Goal: Task Accomplishment & Management: Use online tool/utility

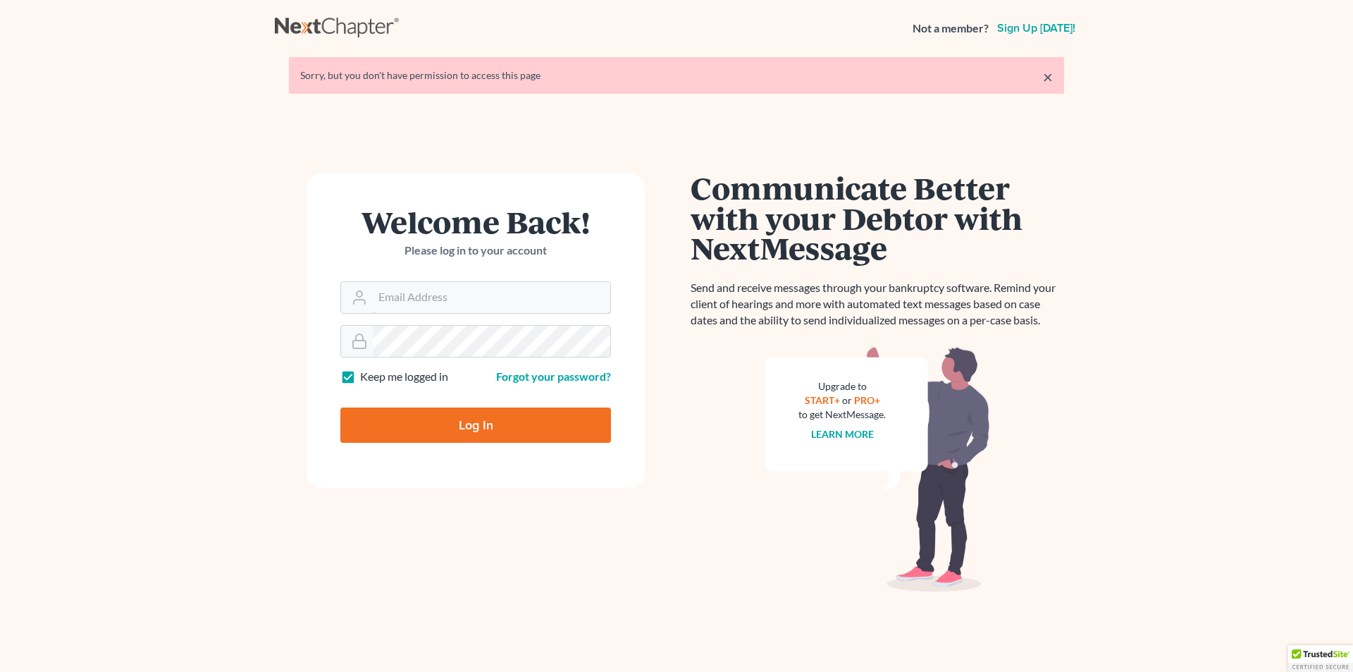
type input "[PERSON_NAME][EMAIL_ADDRESS][DOMAIN_NAME]"
click at [519, 429] on input "Log In" at bounding box center [475, 424] width 271 height 35
type input "Thinking..."
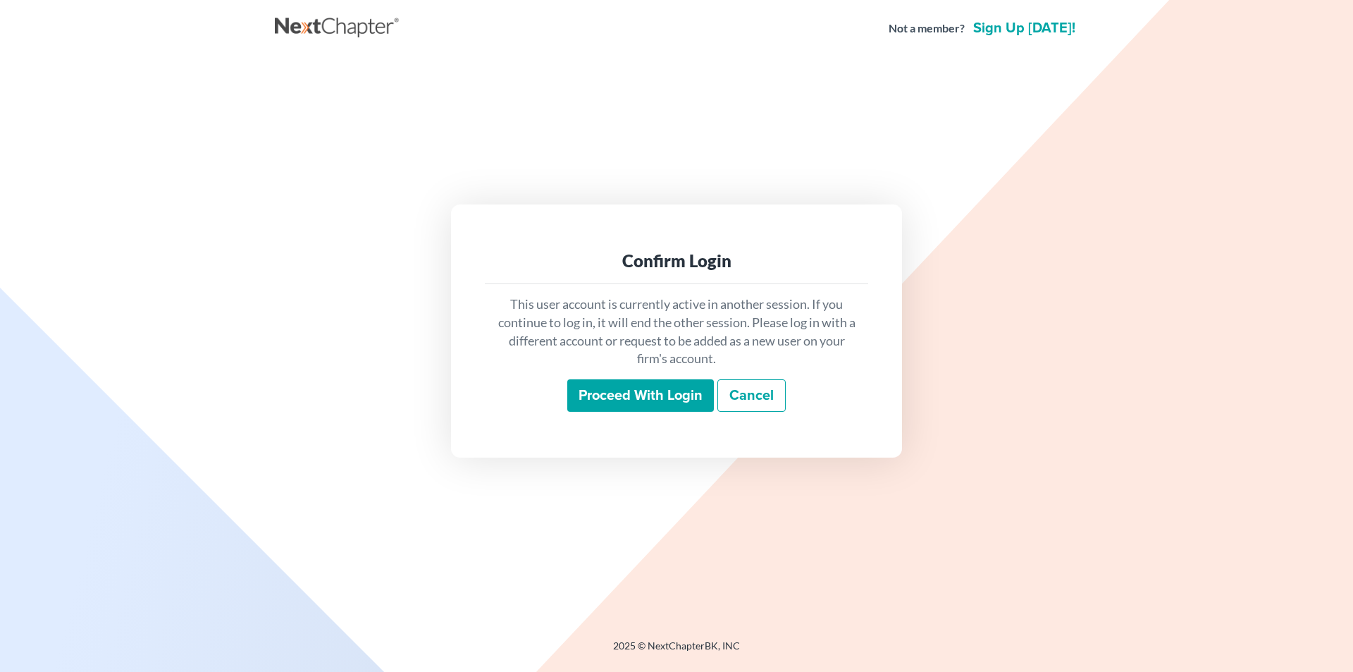
click at [606, 390] on input "Proceed with login" at bounding box center [640, 395] width 147 height 32
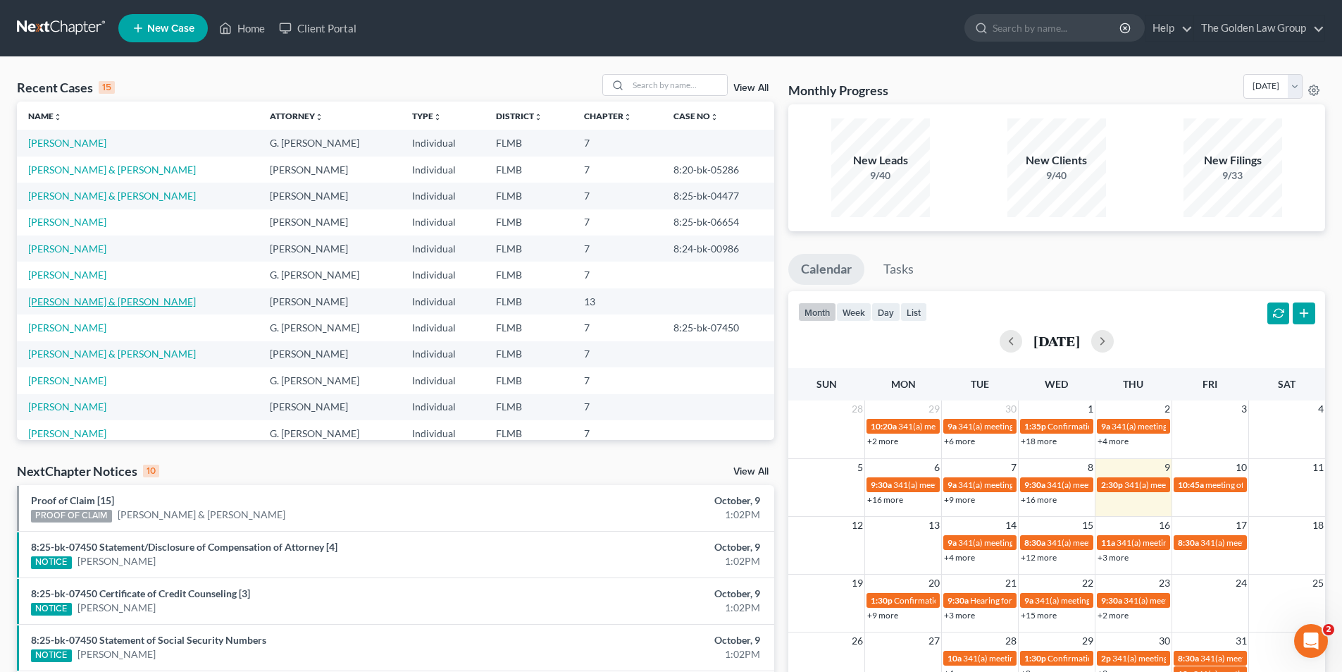
click at [62, 296] on link "Laboy, Hector & Melissa" at bounding box center [112, 301] width 168 height 12
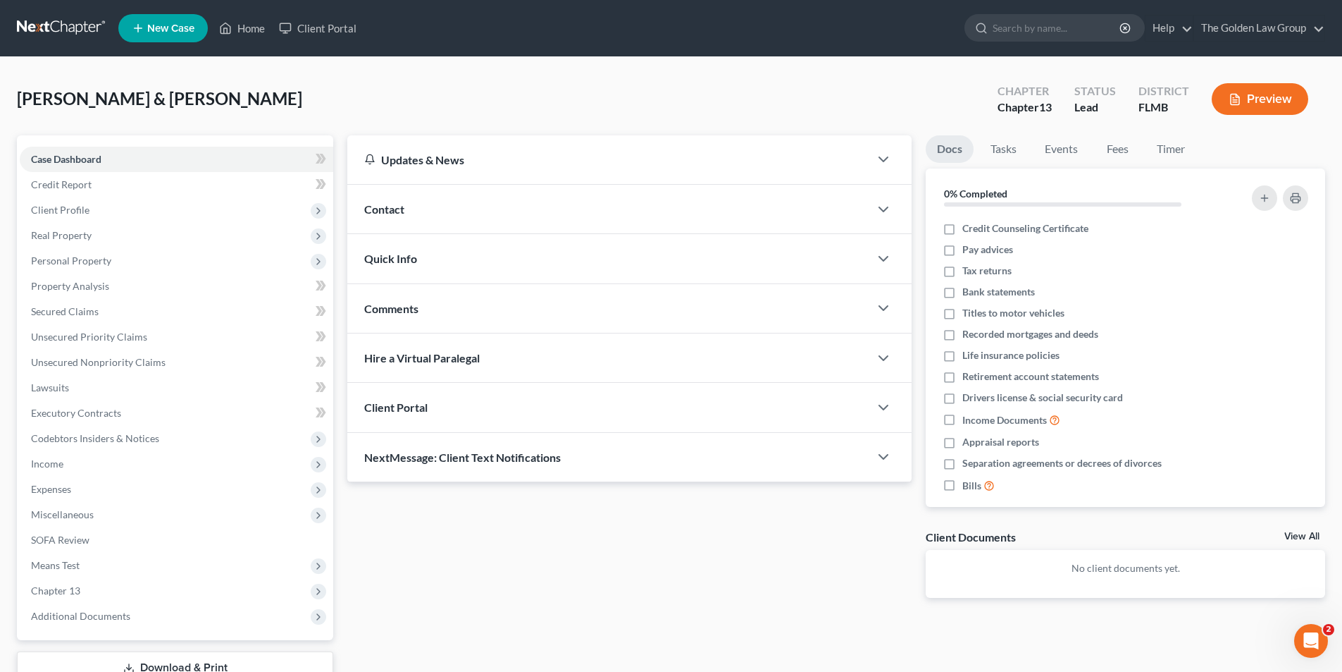
click at [1273, 91] on button "Preview" at bounding box center [1260, 99] width 97 height 32
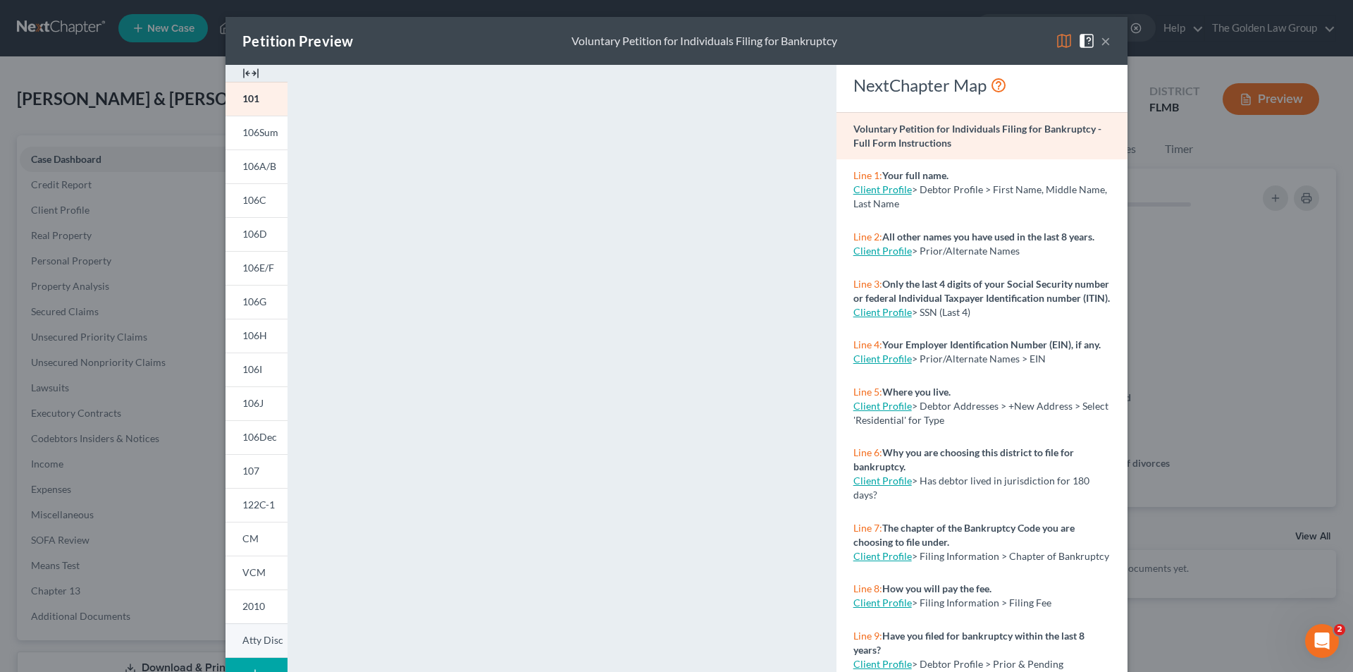
click at [261, 636] on span "Atty Disc" at bounding box center [262, 639] width 41 height 12
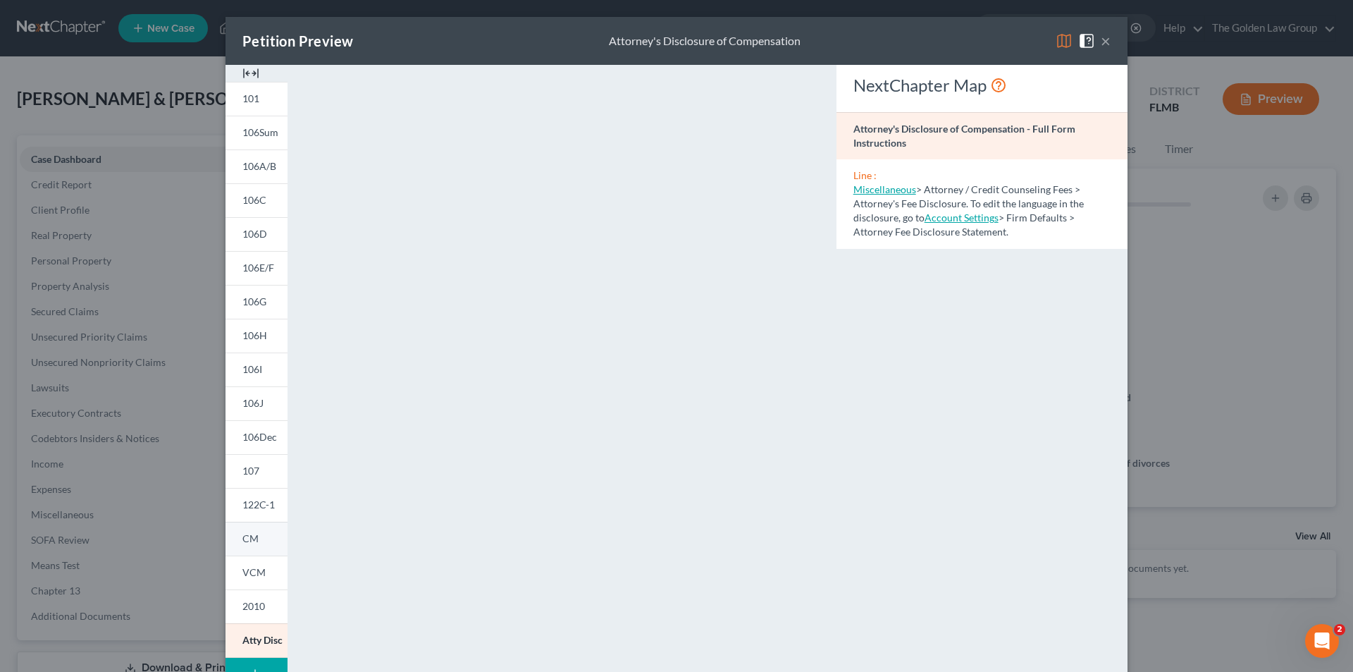
click at [255, 538] on link "CM" at bounding box center [256, 538] width 62 height 34
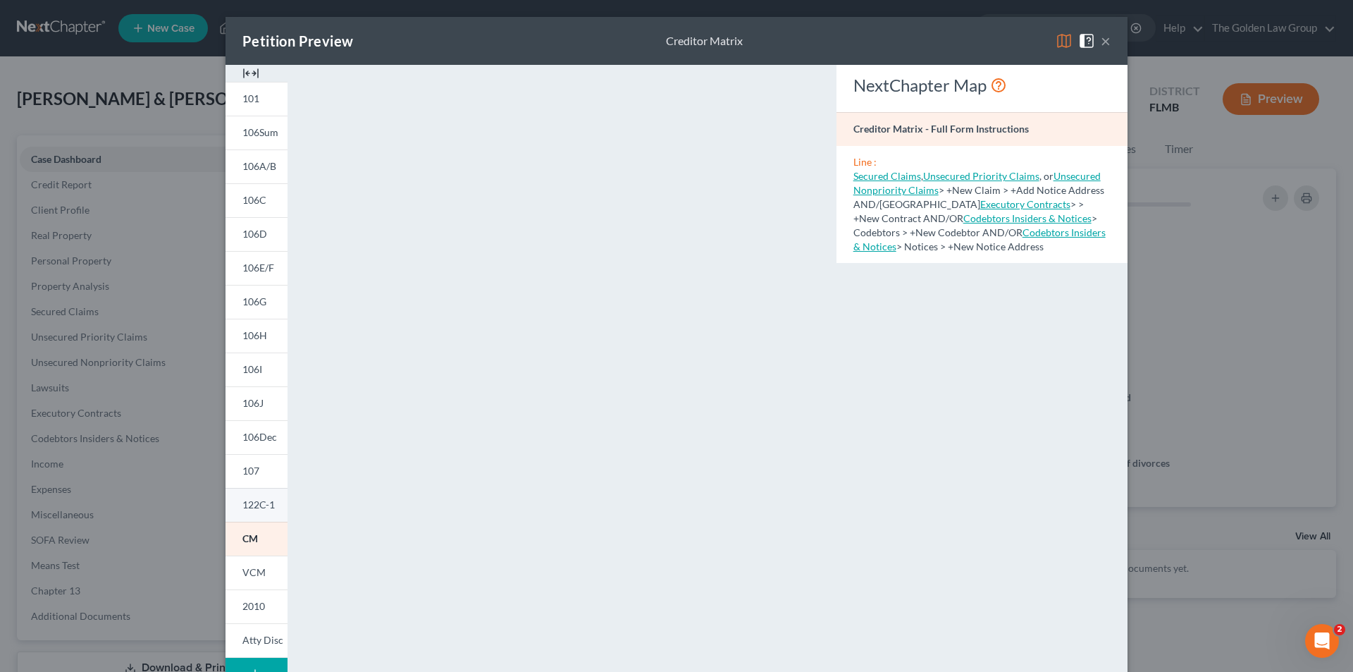
click at [249, 501] on span "122C-1" at bounding box center [258, 504] width 32 height 12
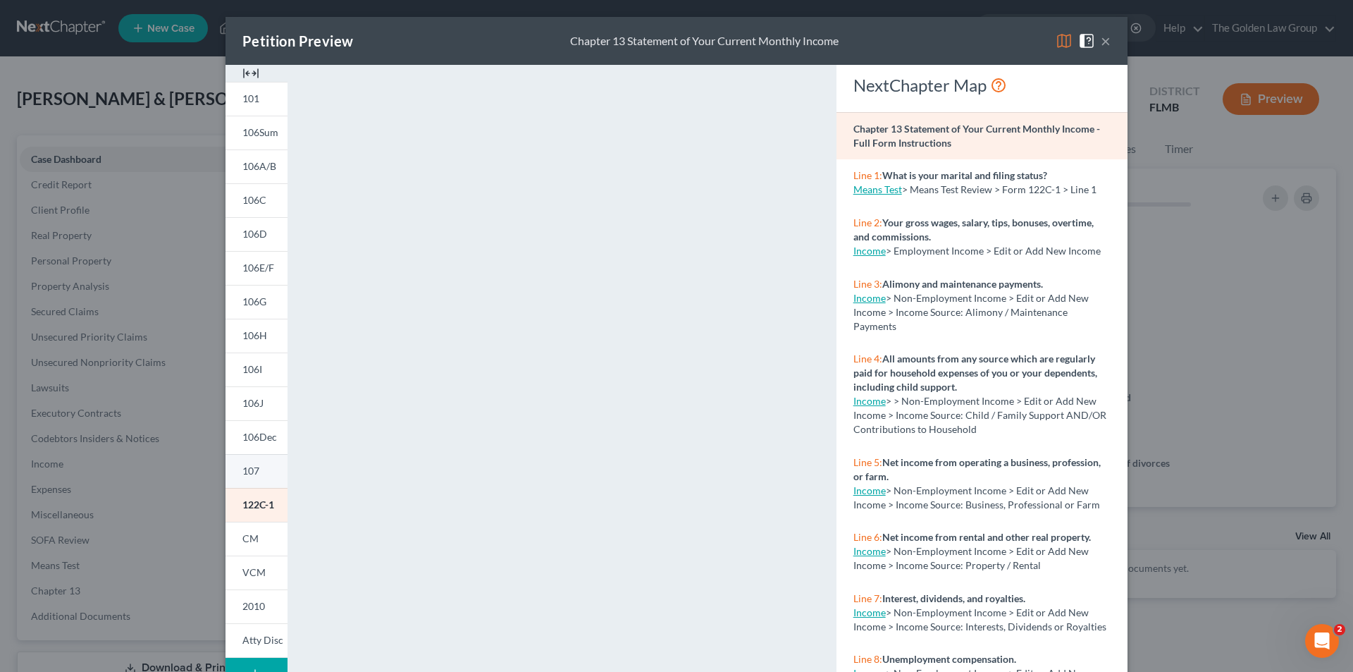
click at [253, 470] on span "107" at bounding box center [250, 470] width 17 height 12
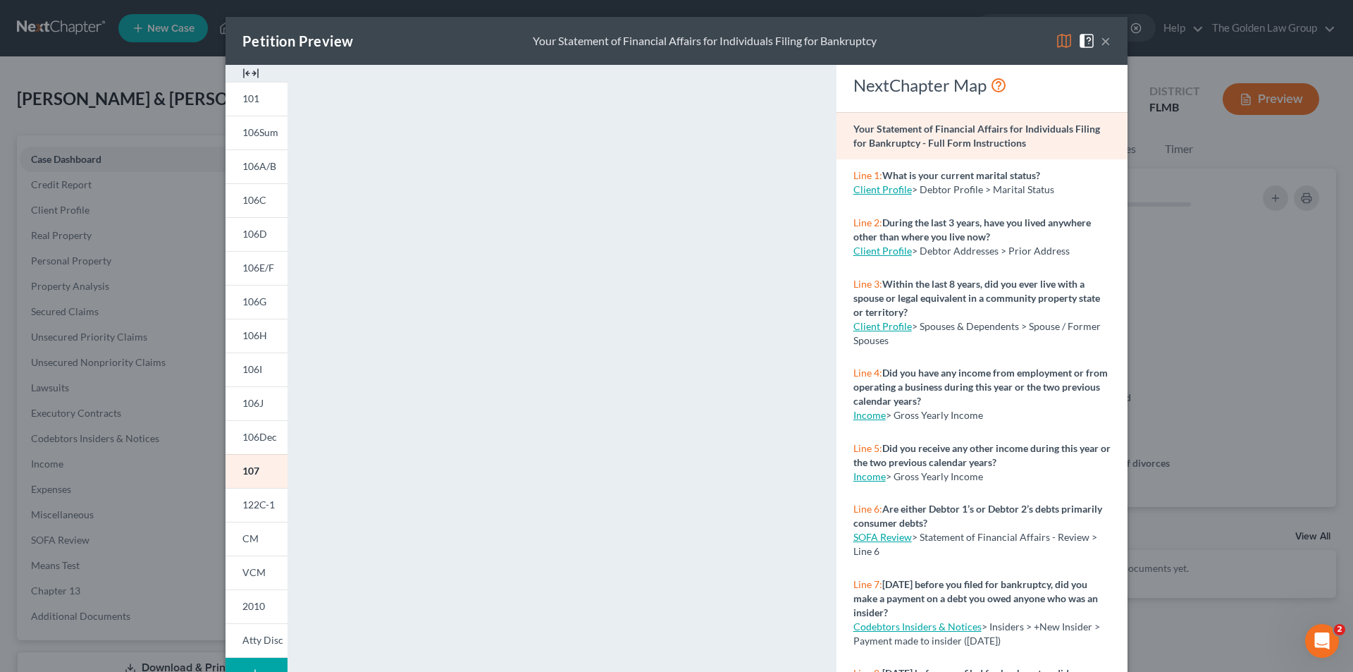
click at [182, 336] on div "Petition Preview Your Statement of Financial Affairs for Individuals Filing for…" at bounding box center [676, 336] width 1353 height 672
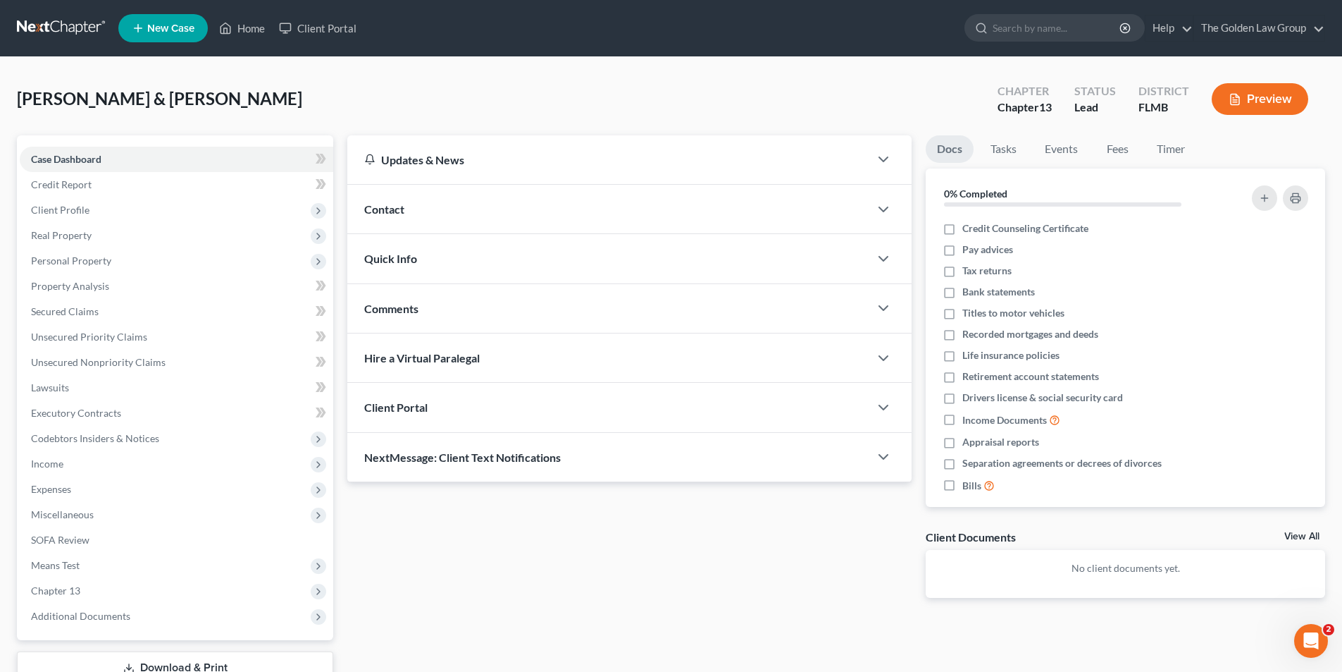
click at [1274, 90] on button "Preview" at bounding box center [1260, 99] width 97 height 32
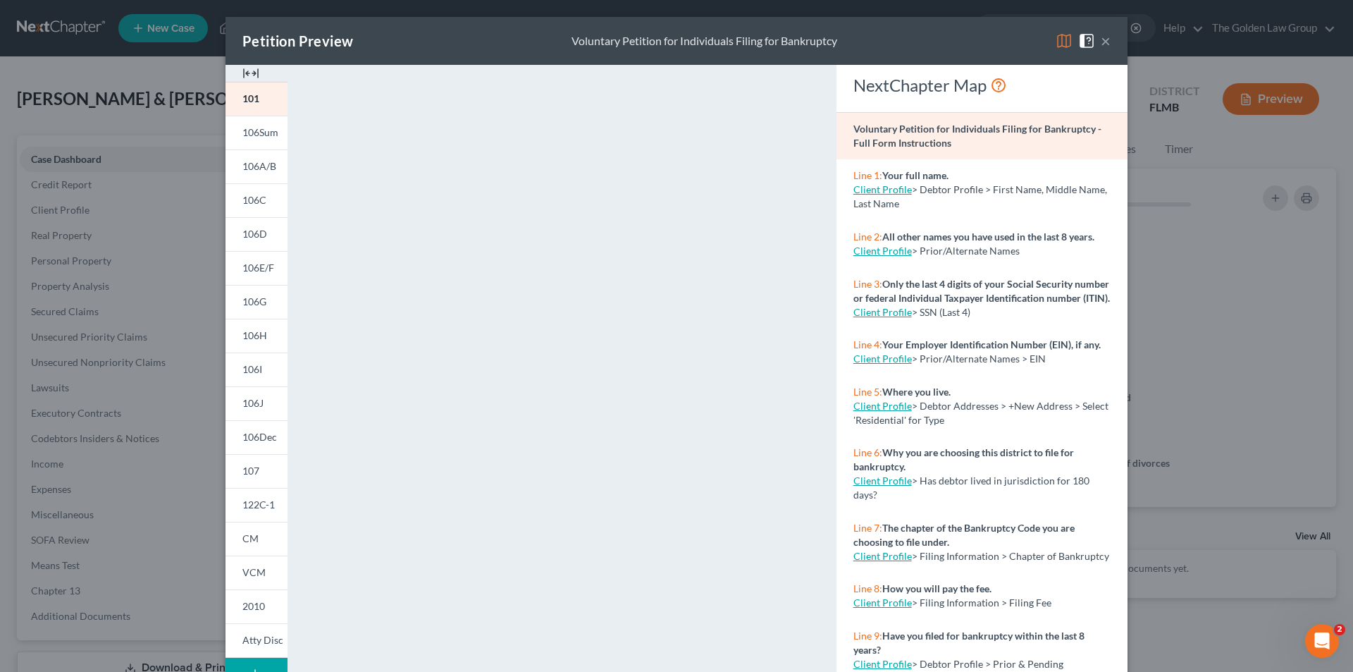
drag, startPoint x: 249, startPoint y: 400, endPoint x: 339, endPoint y: 407, distance: 90.5
click at [249, 400] on span "106J" at bounding box center [252, 403] width 21 height 12
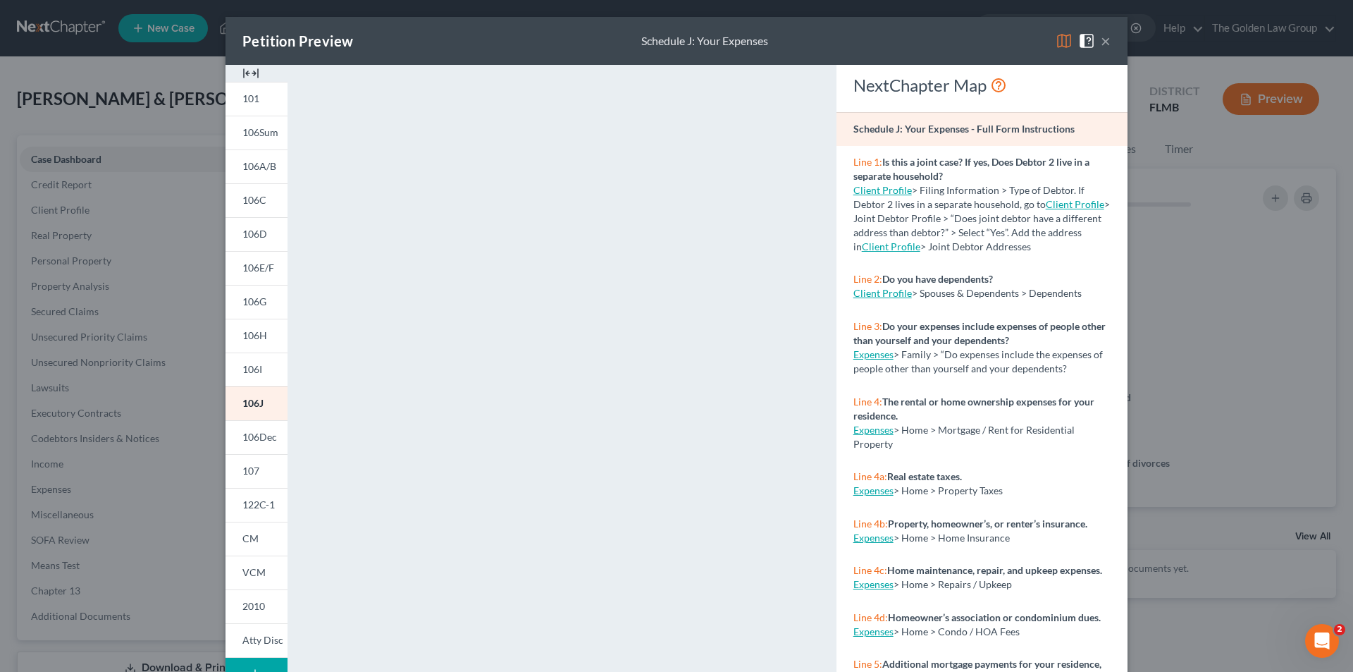
click at [197, 543] on div "Petition Preview Schedule J: Your Expenses × 101 106Sum 106A/B 106C 106D 106E/F…" at bounding box center [676, 336] width 1353 height 672
